Goal: Task Accomplishment & Management: Use online tool/utility

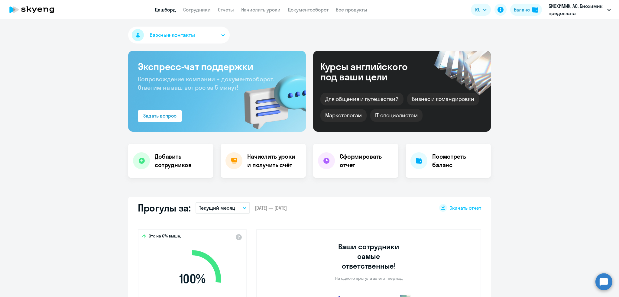
select select "30"
click at [204, 8] on link "Сотрудники" at bounding box center [197, 10] width 28 height 6
select select "30"
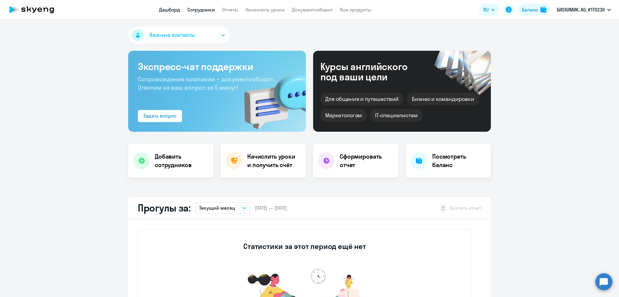
click at [201, 8] on link "Сотрудники" at bounding box center [201, 10] width 28 height 6
select select "30"
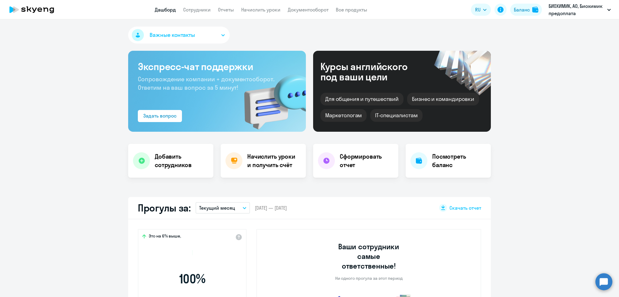
select select "30"
click at [444, 159] on h4 "Посмотреть баланс" at bounding box center [459, 160] width 54 height 17
select select "english_adult_not_native_speaker"
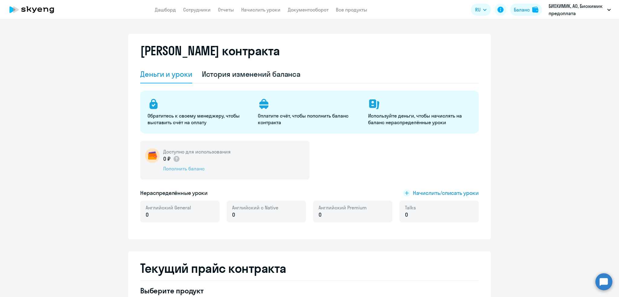
click at [181, 167] on div "Пополнить баланс" at bounding box center [196, 168] width 67 height 7
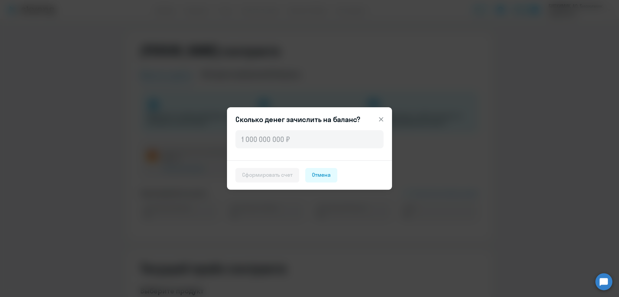
click at [383, 118] on icon at bounding box center [381, 119] width 7 height 7
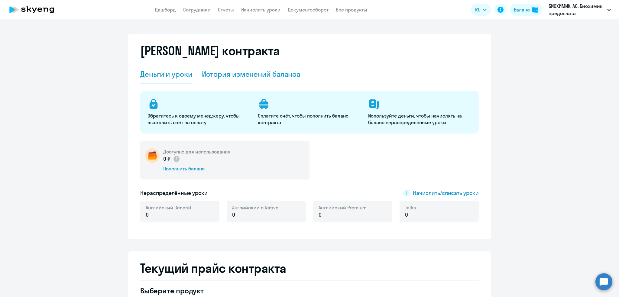
click at [244, 73] on div "История изменений баланса" at bounding box center [251, 74] width 99 height 10
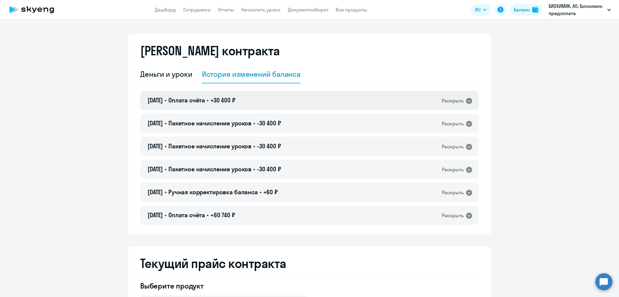
click at [200, 99] on span "Оплата счёта" at bounding box center [186, 100] width 37 height 8
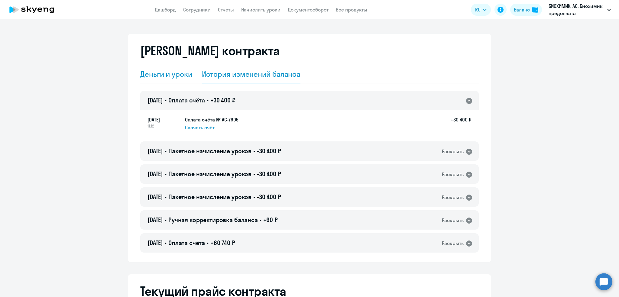
click at [154, 74] on div "Деньги и уроки" at bounding box center [166, 74] width 52 height 10
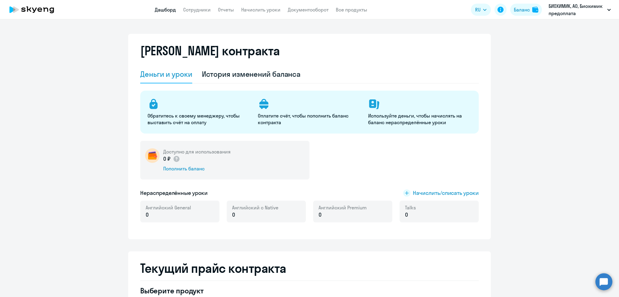
click at [168, 8] on link "Дашборд" at bounding box center [165, 10] width 21 height 6
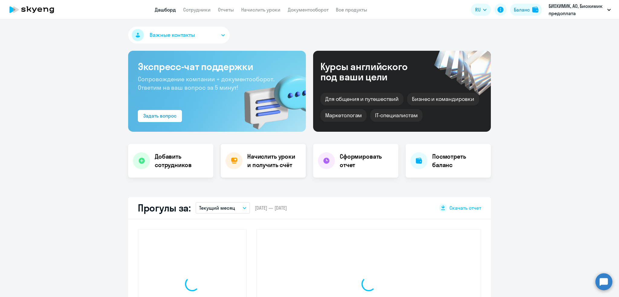
select select "30"
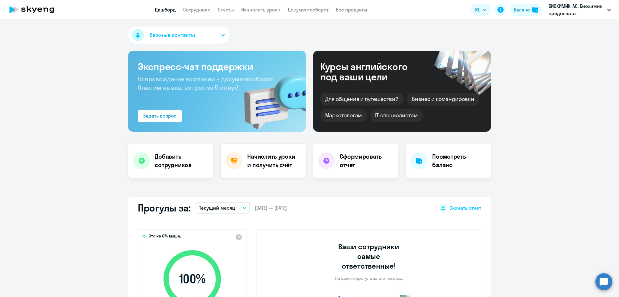
click at [255, 160] on h4 "Начислить уроки и получить счёт" at bounding box center [273, 160] width 53 height 17
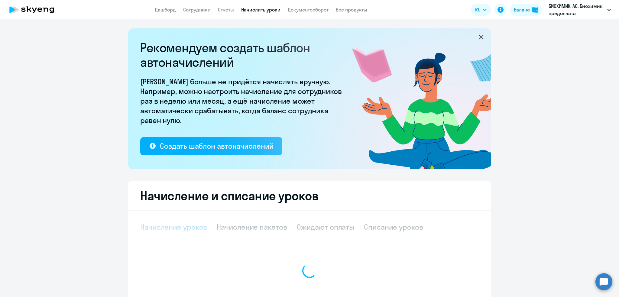
select select "10"
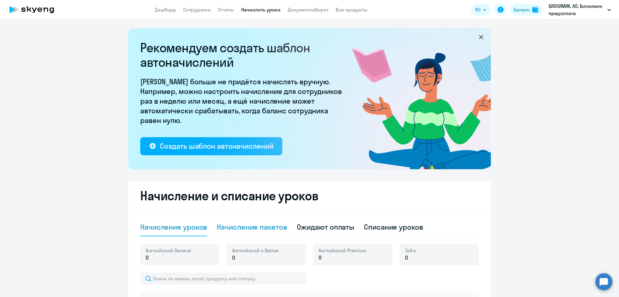
click at [245, 226] on div "Начисление пакетов" at bounding box center [252, 227] width 70 height 10
select select "10"
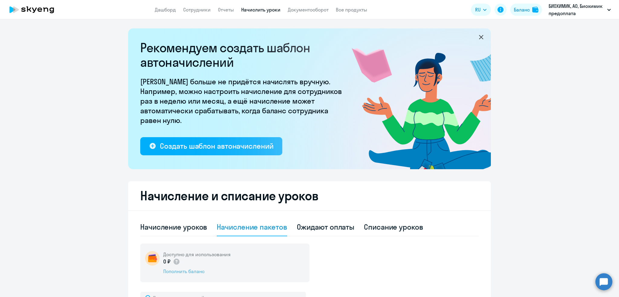
click at [185, 272] on div "Пополнить баланс" at bounding box center [196, 271] width 67 height 7
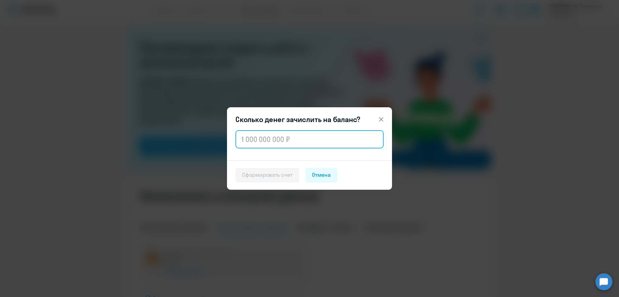
click at [255, 139] on input "text" at bounding box center [310, 139] width 148 height 18
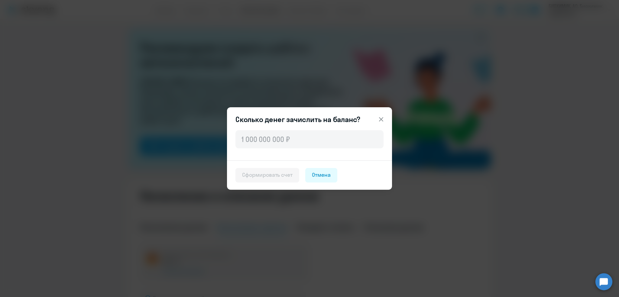
click at [379, 118] on icon at bounding box center [381, 119] width 7 height 7
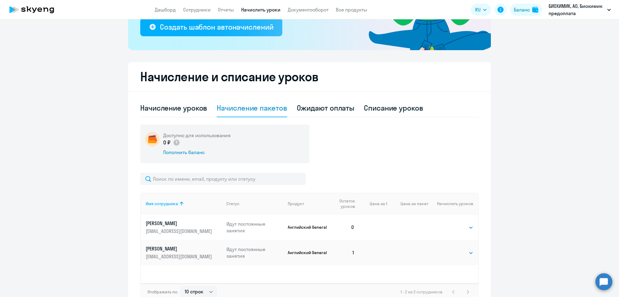
scroll to position [156, 0]
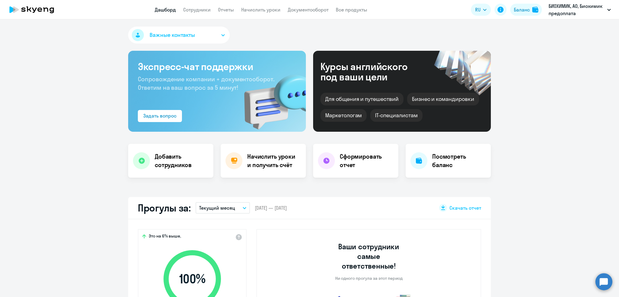
select select "30"
click at [201, 9] on link "Сотрудники" at bounding box center [197, 10] width 28 height 6
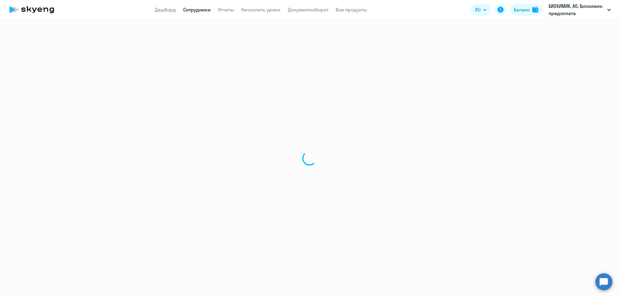
select select "30"
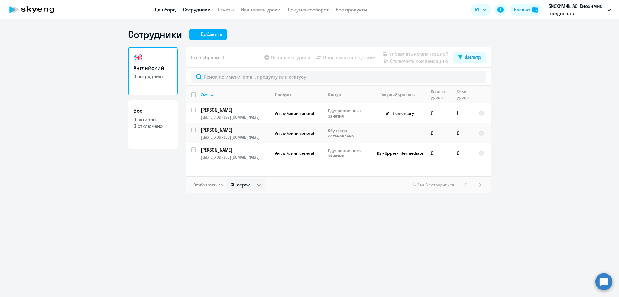
click at [164, 11] on link "Дашборд" at bounding box center [165, 10] width 21 height 6
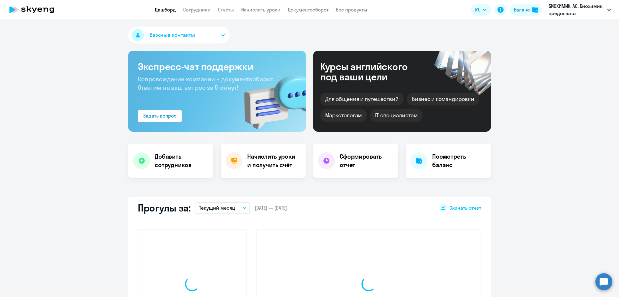
select select "30"
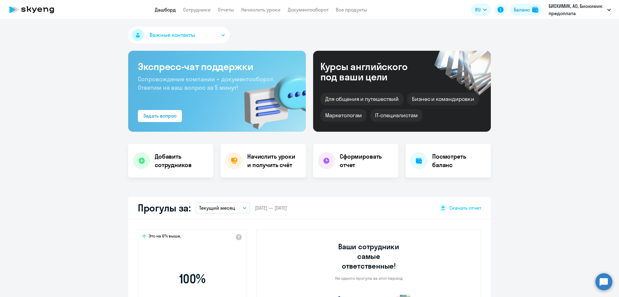
select select "30"
click at [194, 10] on link "Сотрудники" at bounding box center [197, 10] width 28 height 6
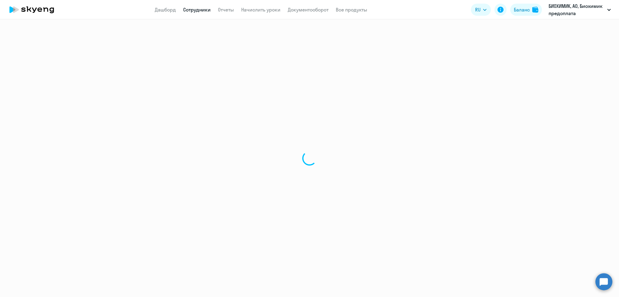
select select "30"
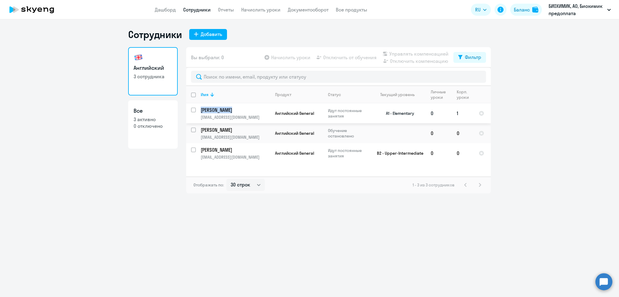
drag, startPoint x: 200, startPoint y: 108, endPoint x: 236, endPoint y: 111, distance: 35.8
click at [236, 111] on td "[PERSON_NAME] [EMAIL_ADDRESS][DOMAIN_NAME]" at bounding box center [233, 113] width 74 height 20
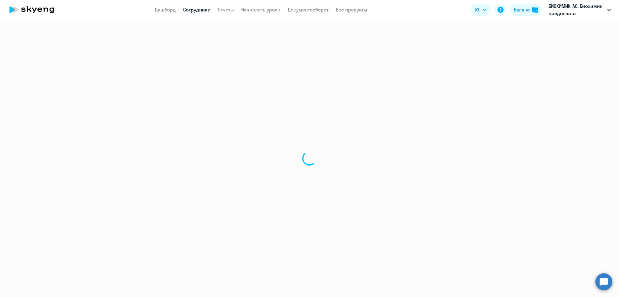
select select "english"
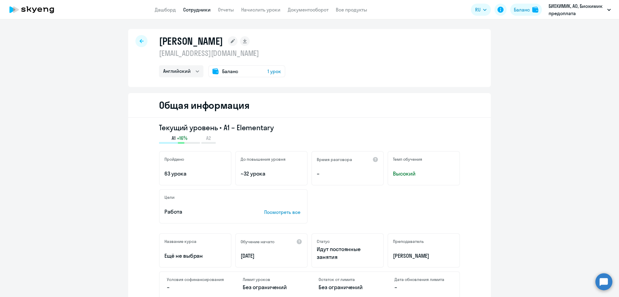
drag, startPoint x: 157, startPoint y: 39, endPoint x: 295, endPoint y: 41, distance: 138.5
click at [285, 41] on div "[PERSON_NAME]" at bounding box center [222, 41] width 126 height 12
copy h1 "[PERSON_NAME]"
click at [136, 42] on div at bounding box center [141, 41] width 12 height 12
select select "30"
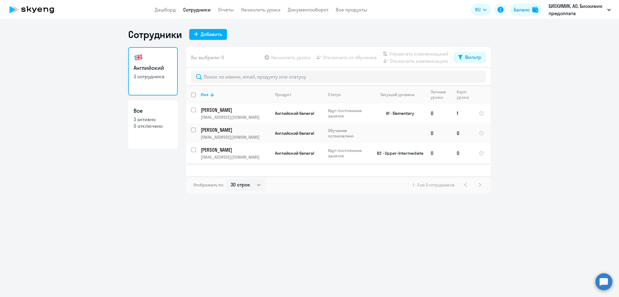
click at [240, 150] on p "[PERSON_NAME]" at bounding box center [235, 150] width 68 height 7
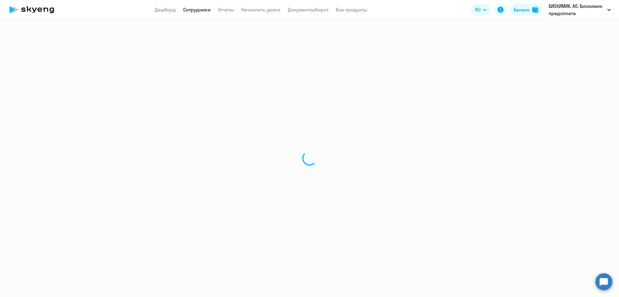
select select "english"
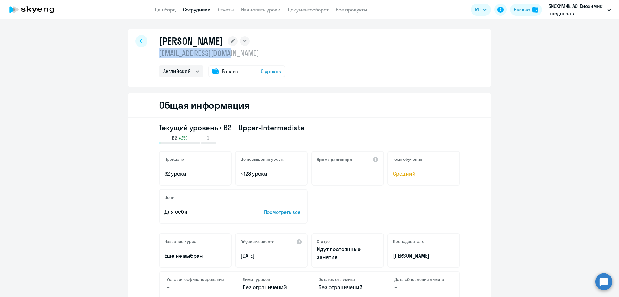
drag, startPoint x: 155, startPoint y: 52, endPoint x: 236, endPoint y: 53, distance: 80.7
click at [236, 53] on div "[PERSON_NAME] [EMAIL_ADDRESS][DOMAIN_NAME] Английский Баланс 0 уроков" at bounding box center [309, 58] width 363 height 58
copy p "[EMAIL_ADDRESS][DOMAIN_NAME]"
drag, startPoint x: 156, startPoint y: 41, endPoint x: 239, endPoint y: 40, distance: 82.5
click at [223, 40] on h1 "[PERSON_NAME]" at bounding box center [191, 41] width 64 height 12
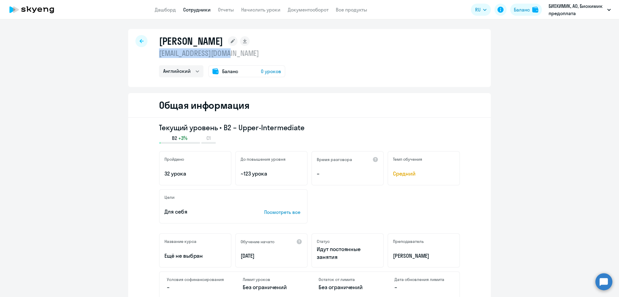
copy h1 "[PERSON_NAME]"
click at [161, 10] on link "Дашборд" at bounding box center [165, 10] width 21 height 6
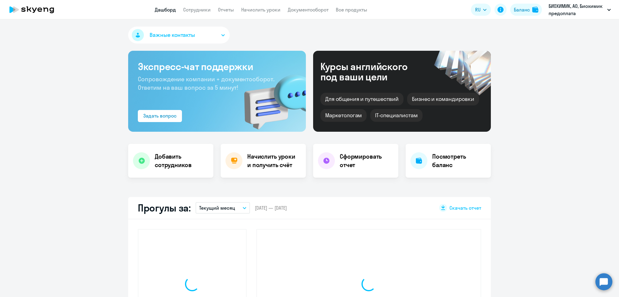
select select "30"
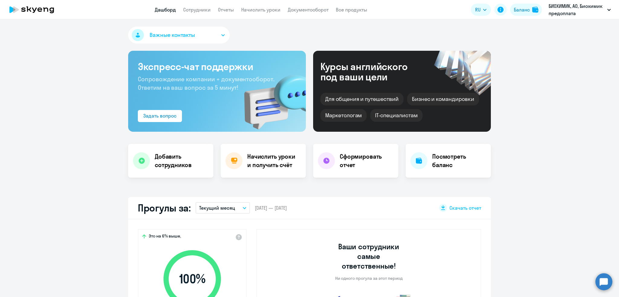
click at [185, 6] on app-menu-item-link "Сотрудники" at bounding box center [197, 10] width 28 height 8
click at [189, 9] on link "Сотрудники" at bounding box center [197, 10] width 28 height 6
select select "30"
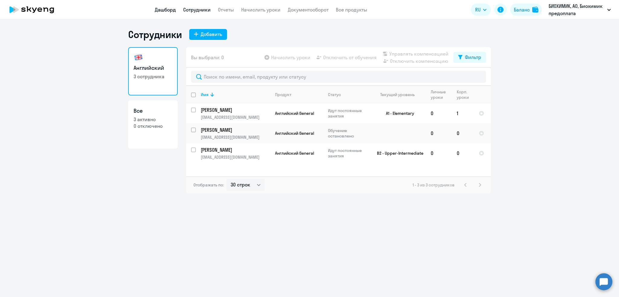
click at [165, 8] on link "Дашборд" at bounding box center [165, 10] width 21 height 6
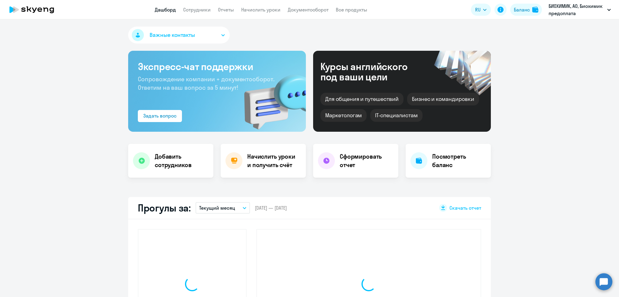
select select "30"
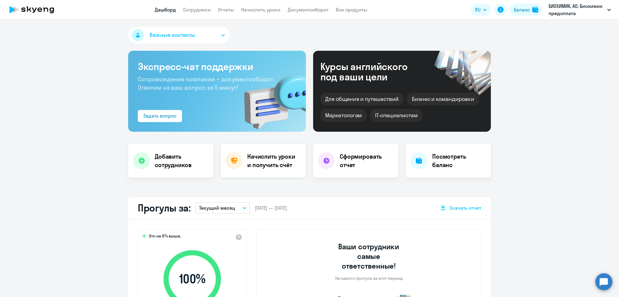
click at [259, 159] on h4 "Начислить уроки и получить счёт" at bounding box center [273, 160] width 53 height 17
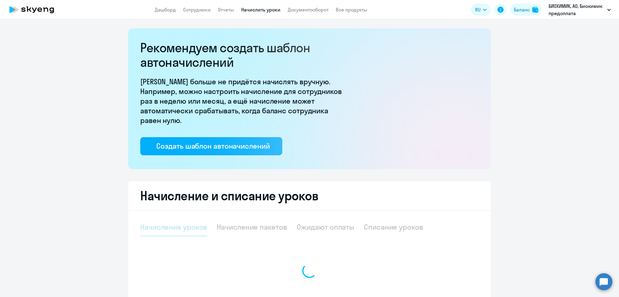
select select "10"
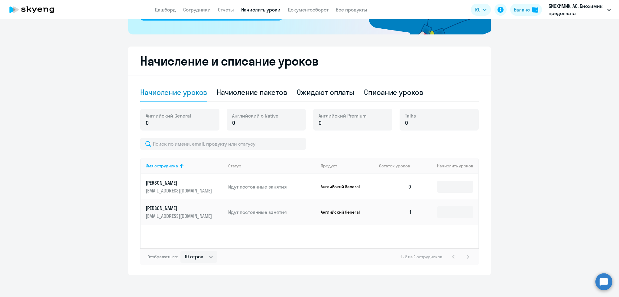
scroll to position [137, 0]
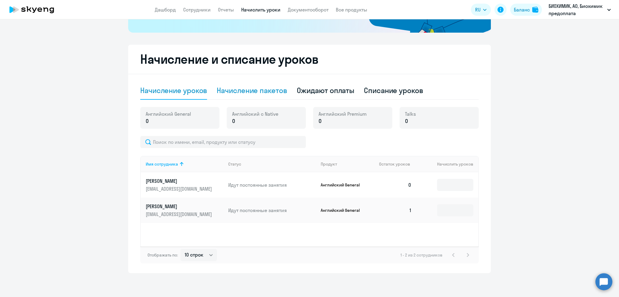
click at [259, 92] on div "Начисление пакетов" at bounding box center [252, 91] width 70 height 10
select select "10"
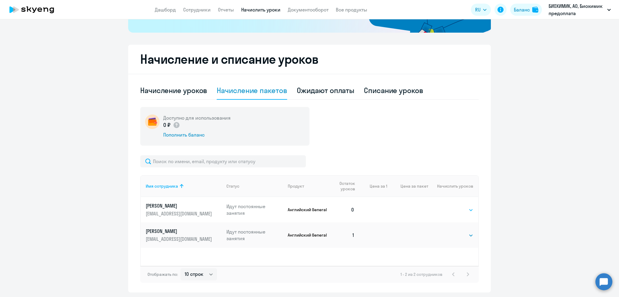
click at [461, 211] on select "Выбрать 4 8 16 32 64 96 128" at bounding box center [461, 209] width 25 height 7
select select "32"
click at [449, 206] on select "Выбрать 4 8 16 32 64 96 128" at bounding box center [461, 209] width 25 height 7
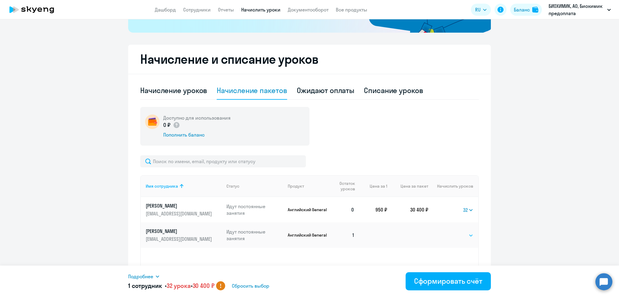
click at [459, 234] on select "Выбрать 4 8 16 32 64 96 128" at bounding box center [461, 235] width 25 height 7
select select "32"
click at [449, 232] on select "Выбрать 4 8 16 32 64 96 128" at bounding box center [461, 235] width 25 height 7
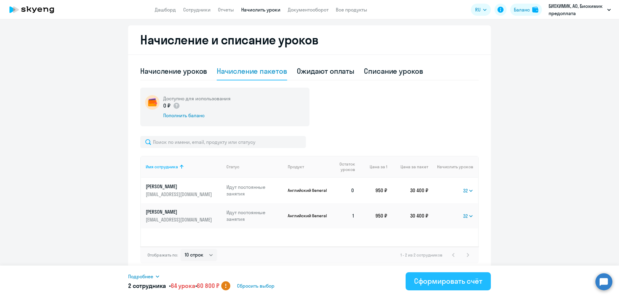
click at [450, 282] on div "Сформировать счёт" at bounding box center [448, 281] width 68 height 10
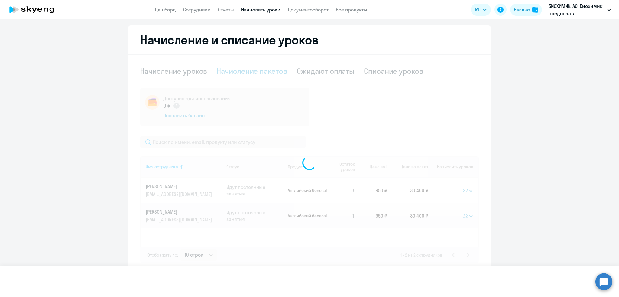
select select
